Goal: Navigation & Orientation: Find specific page/section

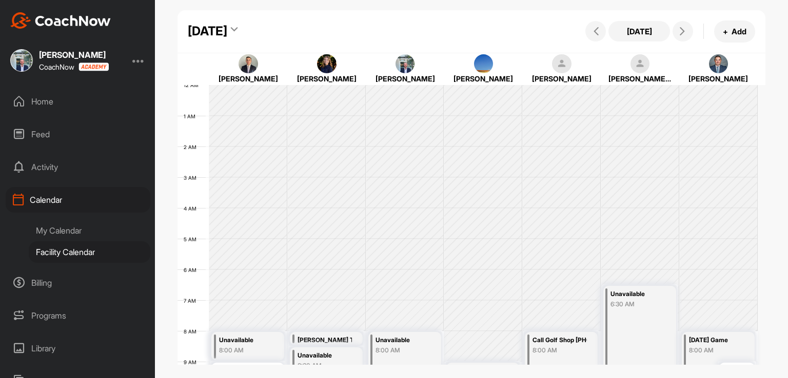
scroll to position [178, 0]
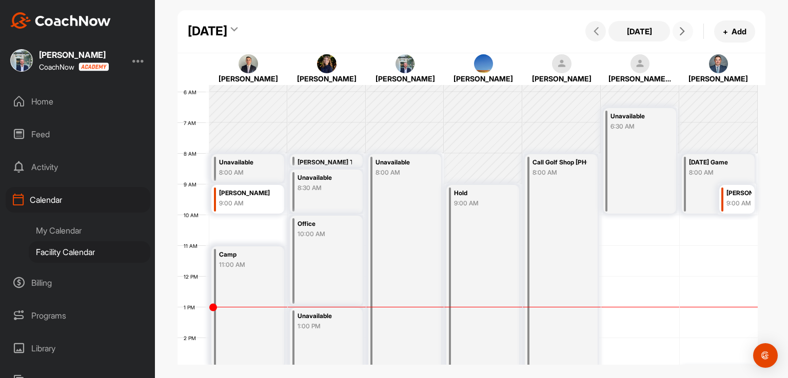
click at [682, 35] on icon at bounding box center [682, 31] width 8 height 8
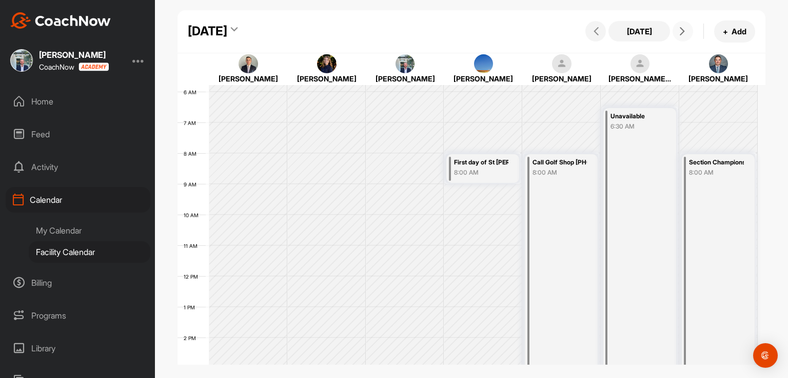
click at [680, 35] on icon at bounding box center [682, 31] width 8 height 8
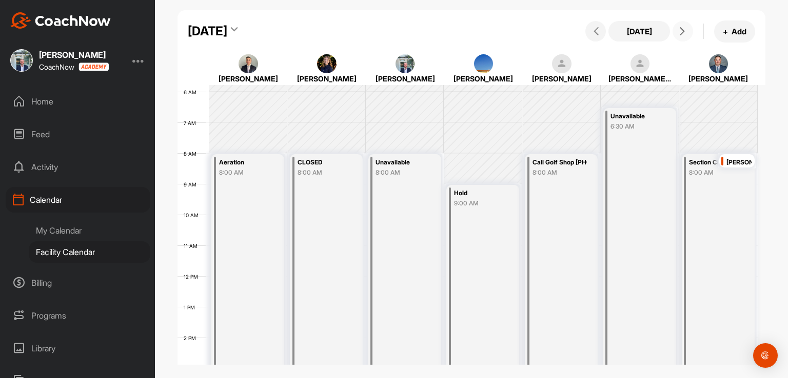
click at [680, 35] on icon at bounding box center [682, 31] width 8 height 8
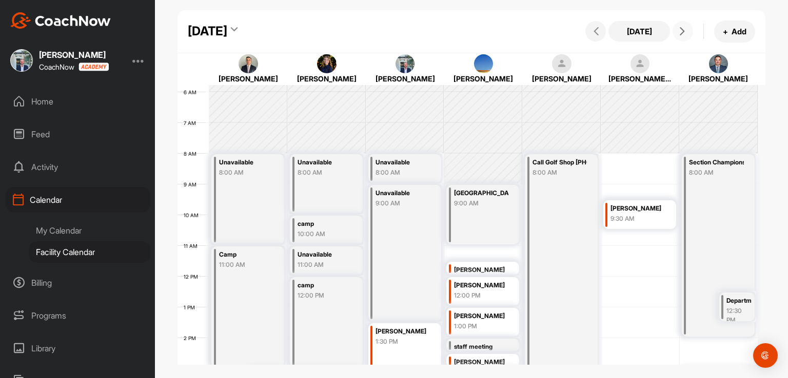
click at [683, 34] on icon at bounding box center [682, 31] width 8 height 8
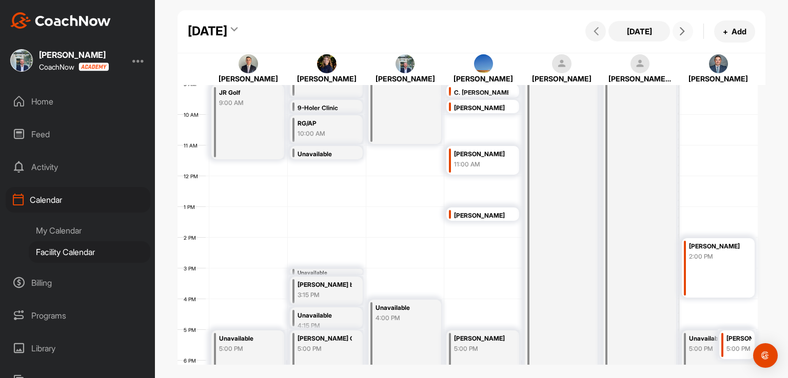
scroll to position [280, 0]
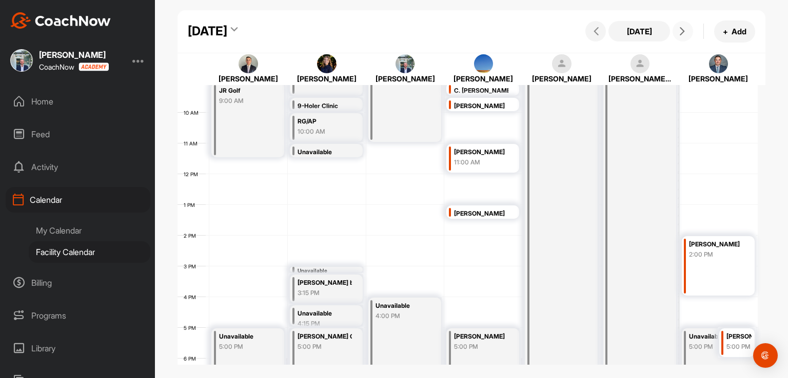
click at [682, 34] on icon at bounding box center [682, 31] width 8 height 8
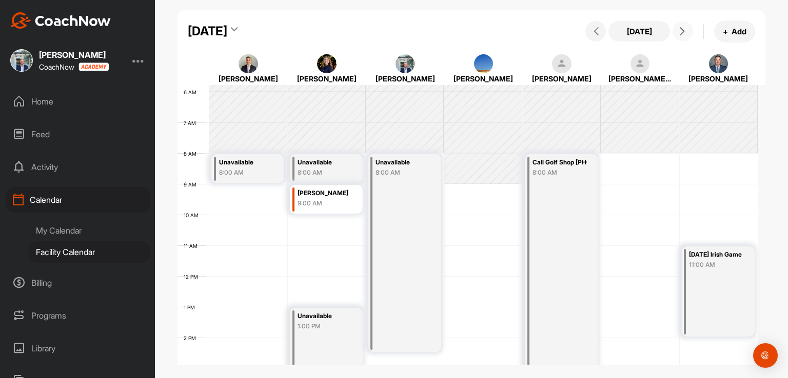
click at [681, 32] on icon at bounding box center [682, 31] width 8 height 8
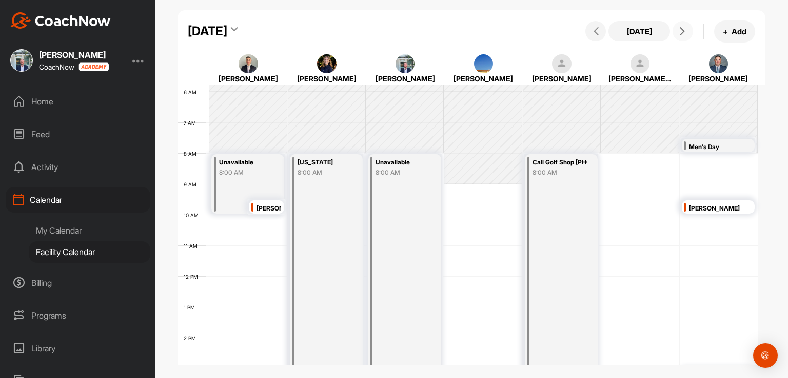
click at [682, 30] on icon at bounding box center [682, 31] width 8 height 8
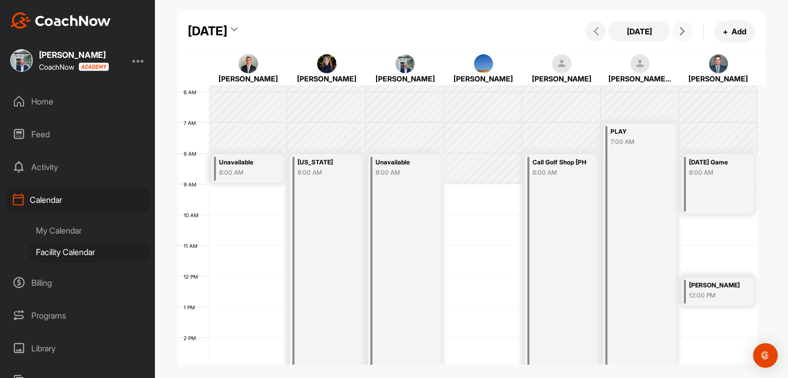
click at [679, 32] on icon at bounding box center [682, 31] width 8 height 8
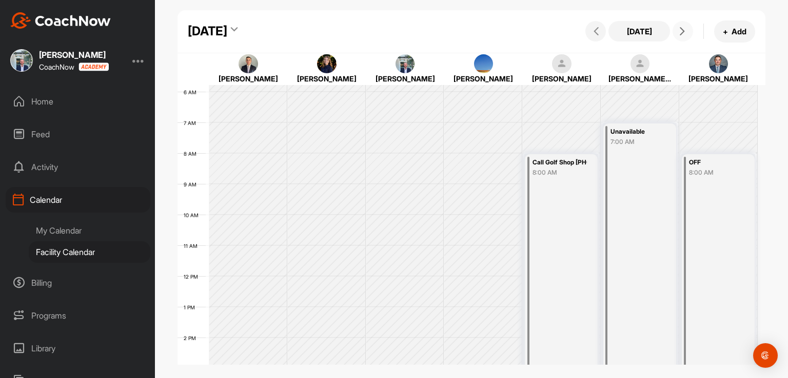
click at [679, 32] on icon at bounding box center [682, 31] width 8 height 8
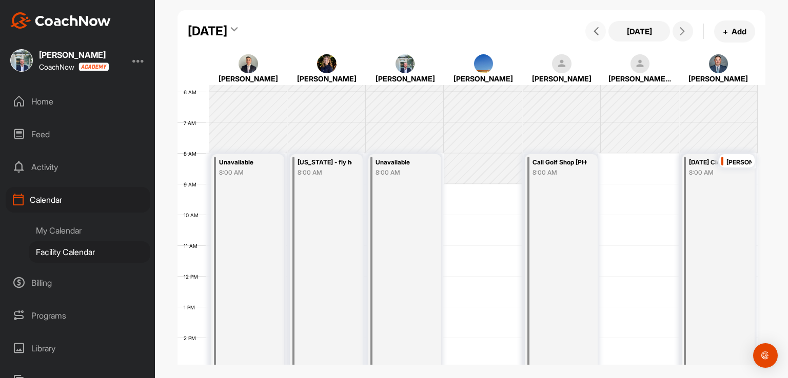
click at [600, 35] on button at bounding box center [595, 31] width 21 height 21
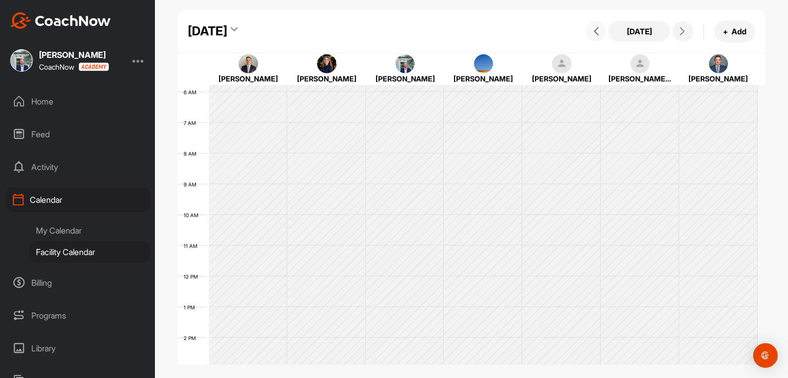
click at [600, 35] on button at bounding box center [595, 31] width 21 height 21
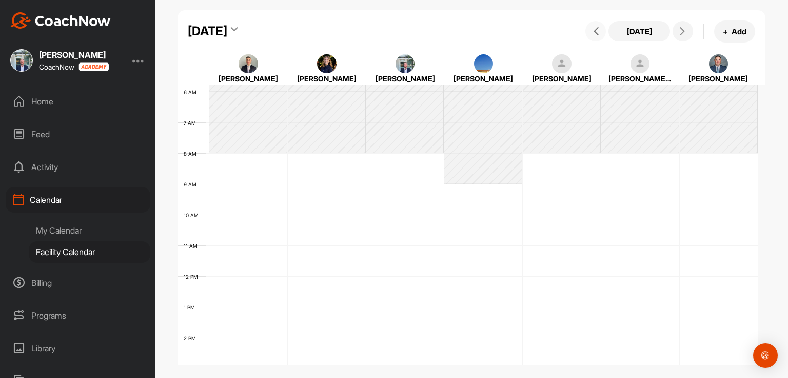
click at [600, 35] on button at bounding box center [595, 31] width 21 height 21
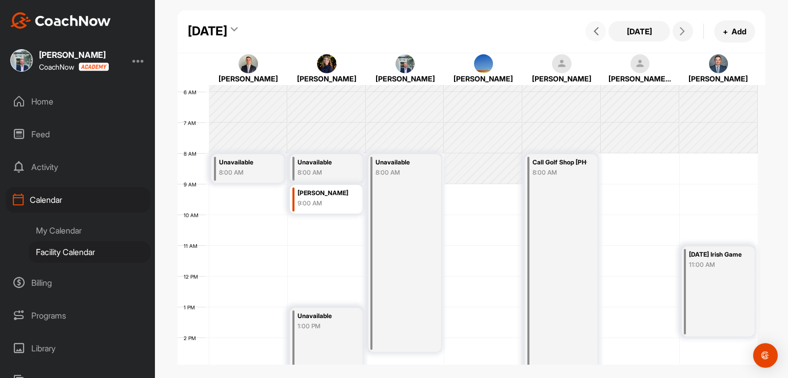
click at [600, 35] on button at bounding box center [595, 31] width 21 height 21
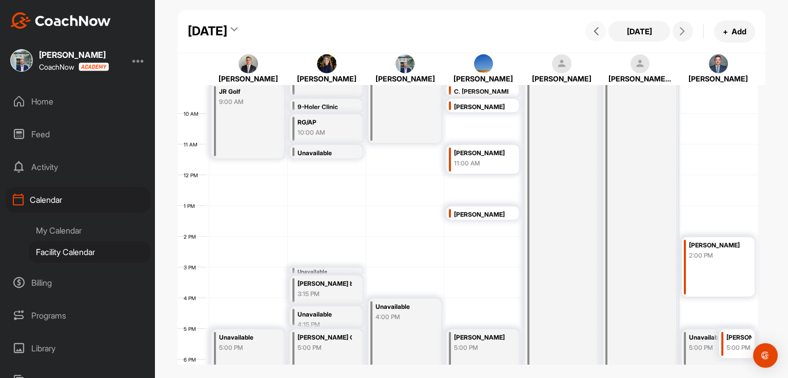
scroll to position [280, 0]
